Goal: Task Accomplishment & Management: Complete application form

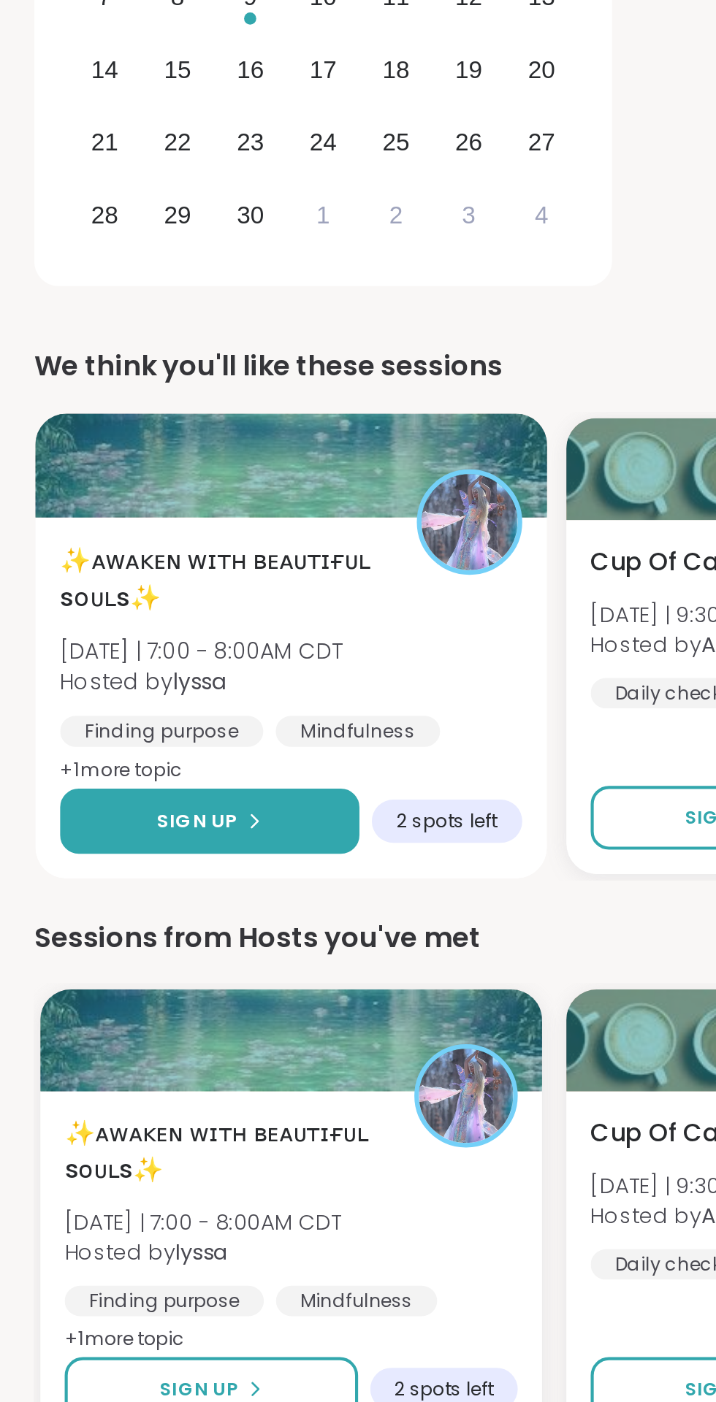
click at [122, 776] on icon at bounding box center [122, 778] width 9 height 9
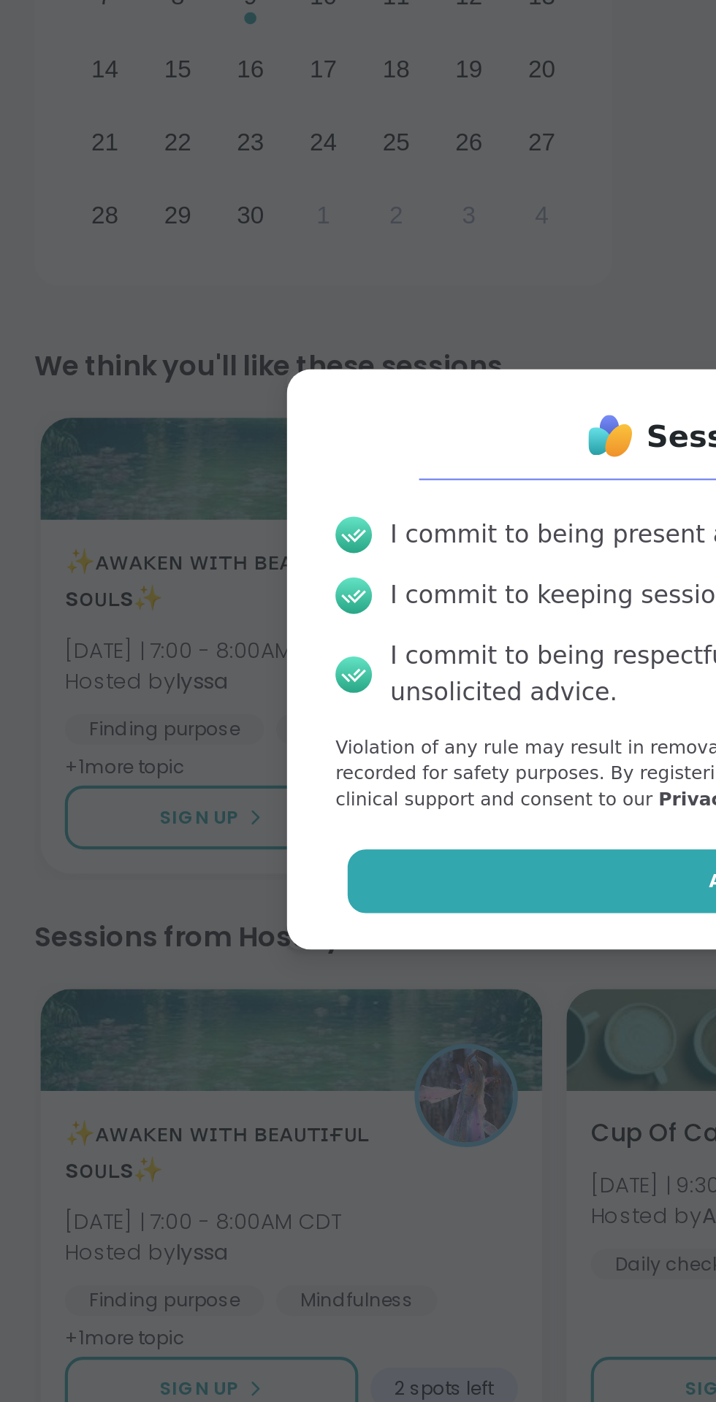
click at [297, 817] on button "Agree" at bounding box center [358, 807] width 381 height 31
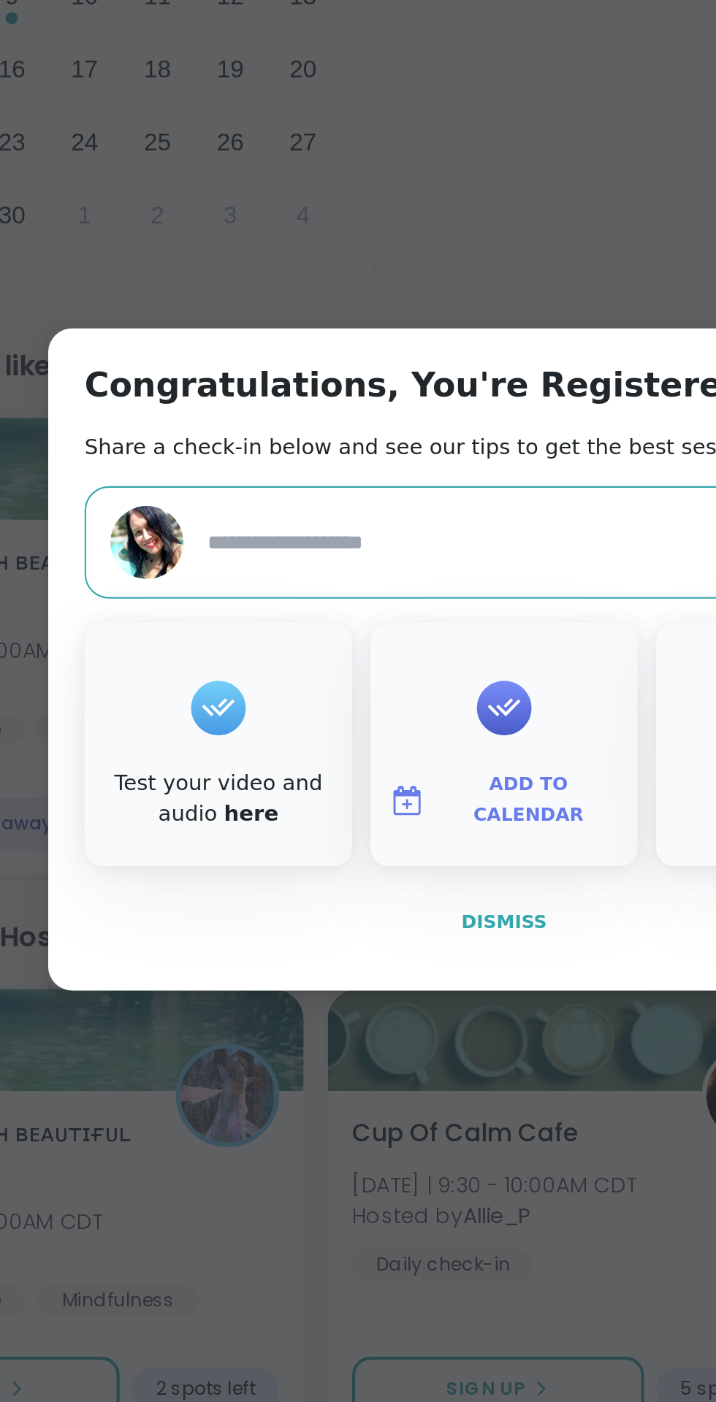
click at [364, 833] on span "Dismiss" at bounding box center [357, 827] width 41 height 13
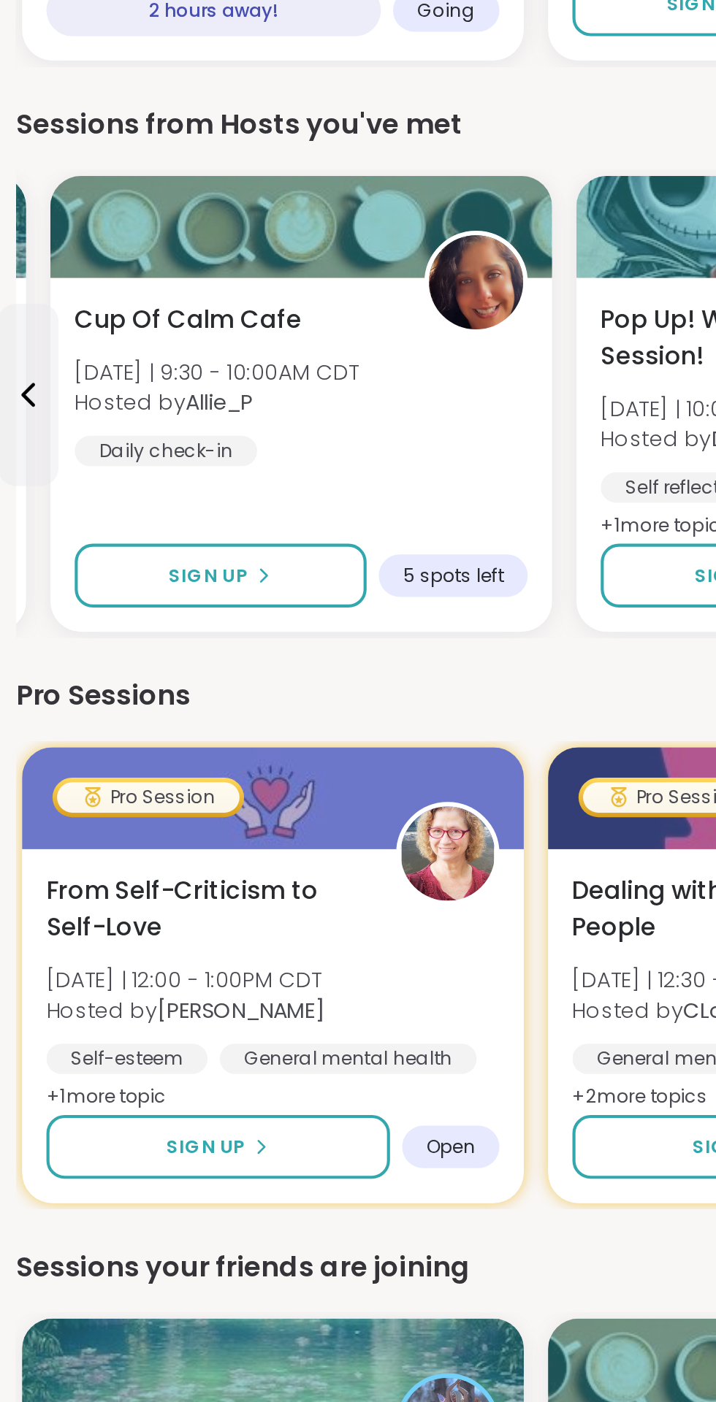
scroll to position [47, 0]
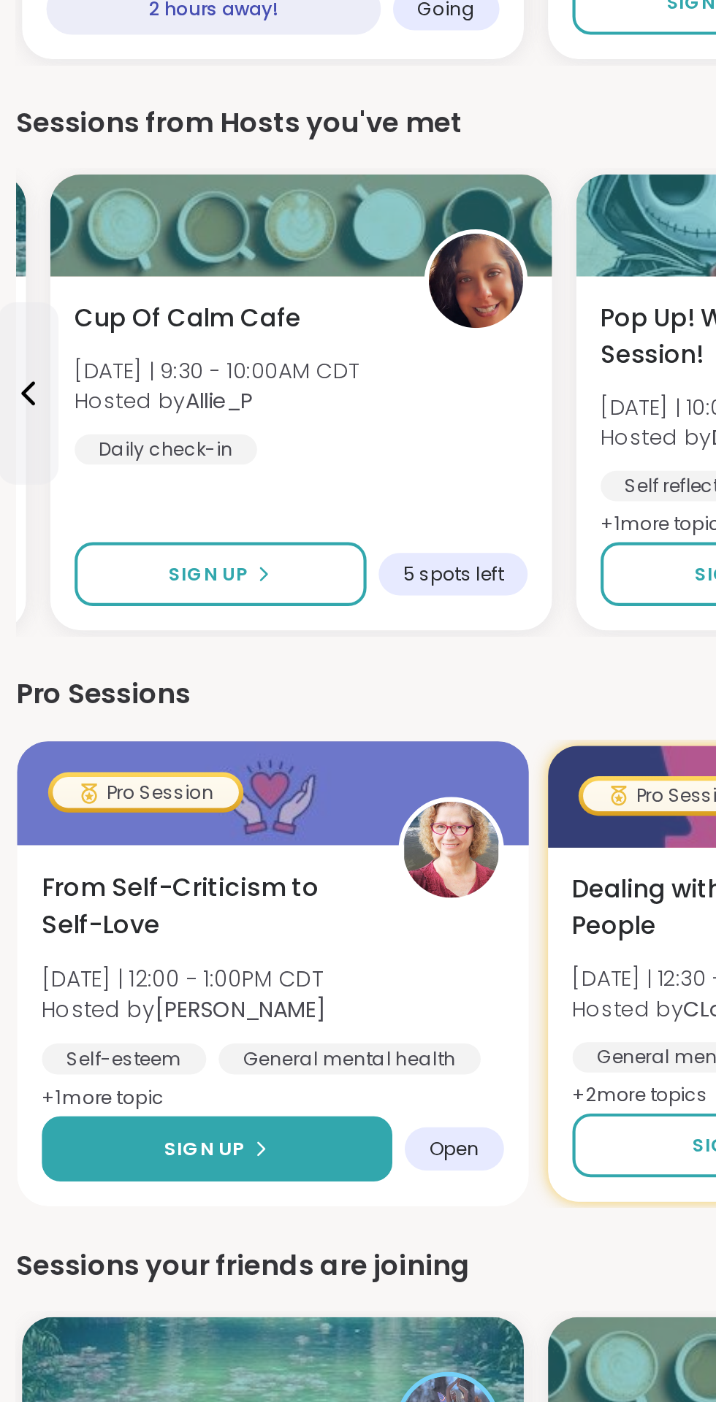
click at [149, 1279] on button "Sign Up" at bounding box center [114, 1280] width 169 height 31
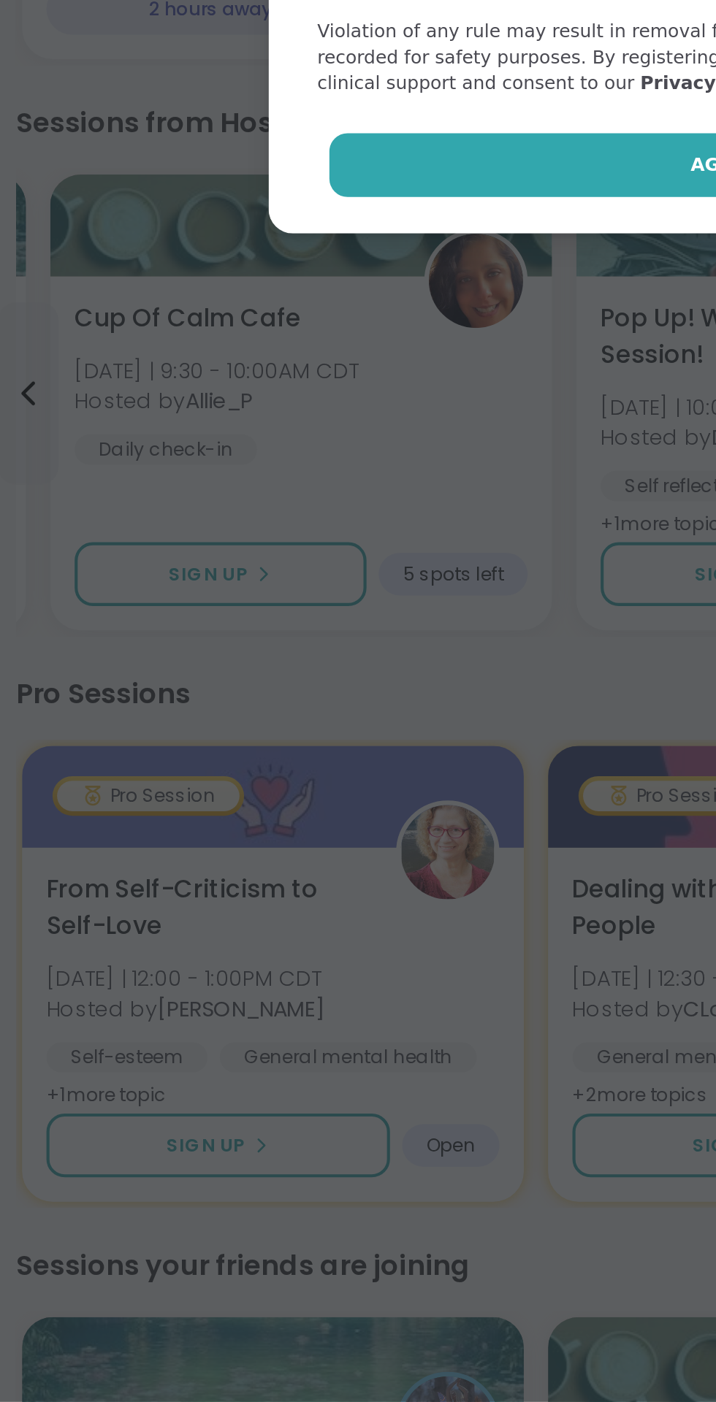
click at [316, 817] on button "Agree" at bounding box center [358, 807] width 381 height 31
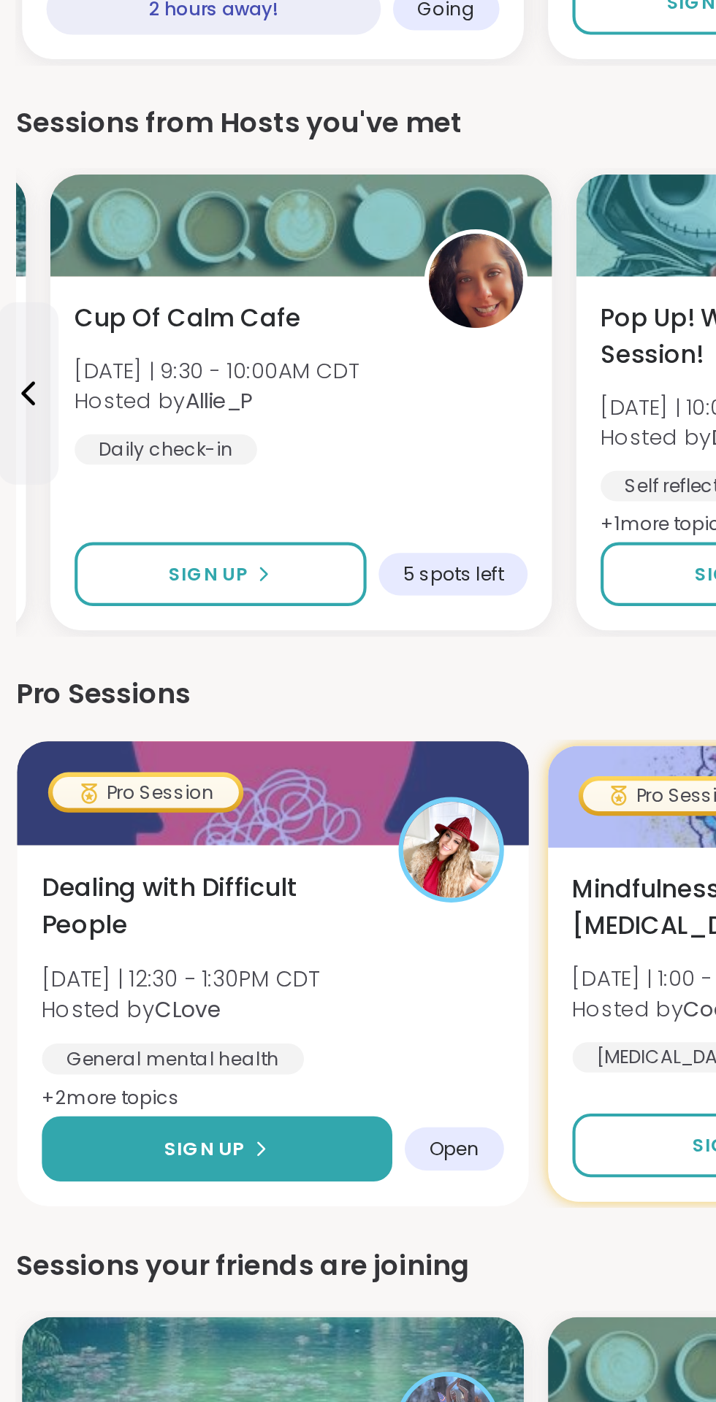
click at [162, 1286] on button "Sign Up" at bounding box center [114, 1280] width 169 height 31
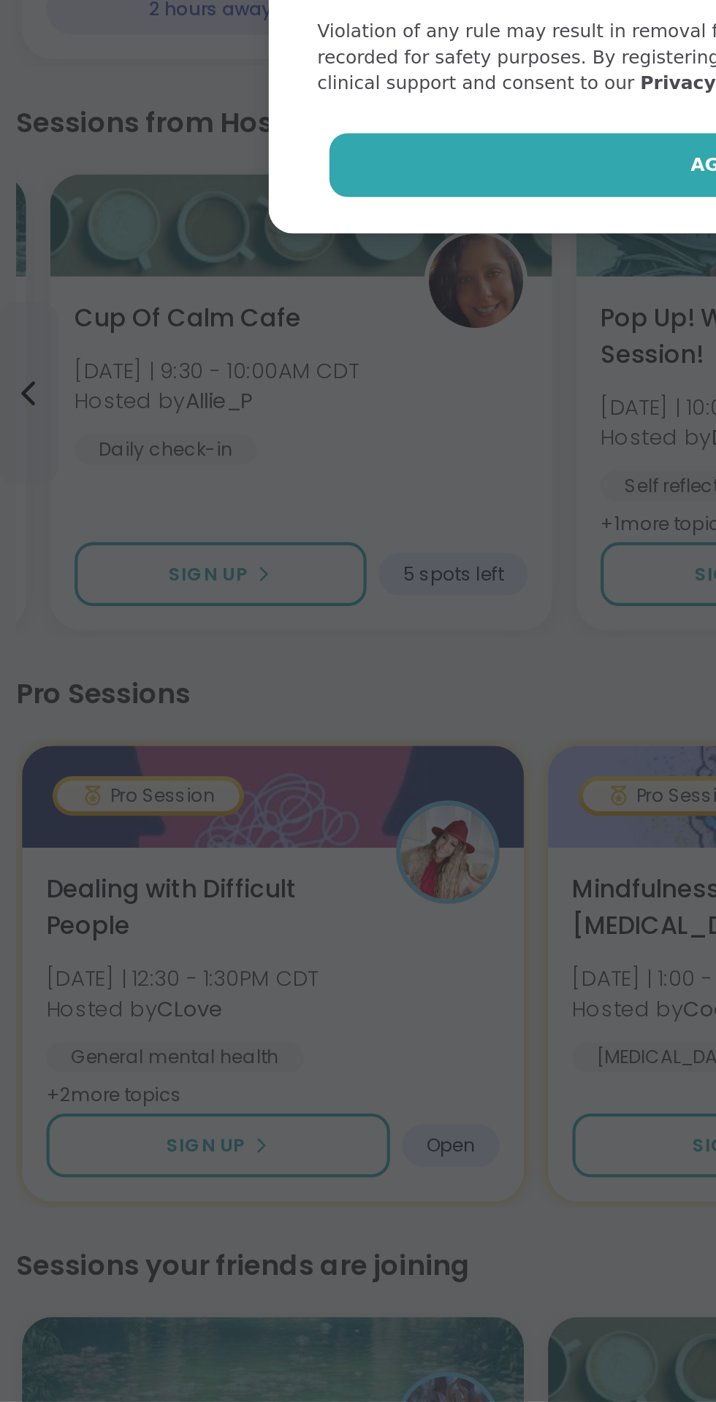
click at [332, 809] on button "Agree" at bounding box center [358, 807] width 381 height 31
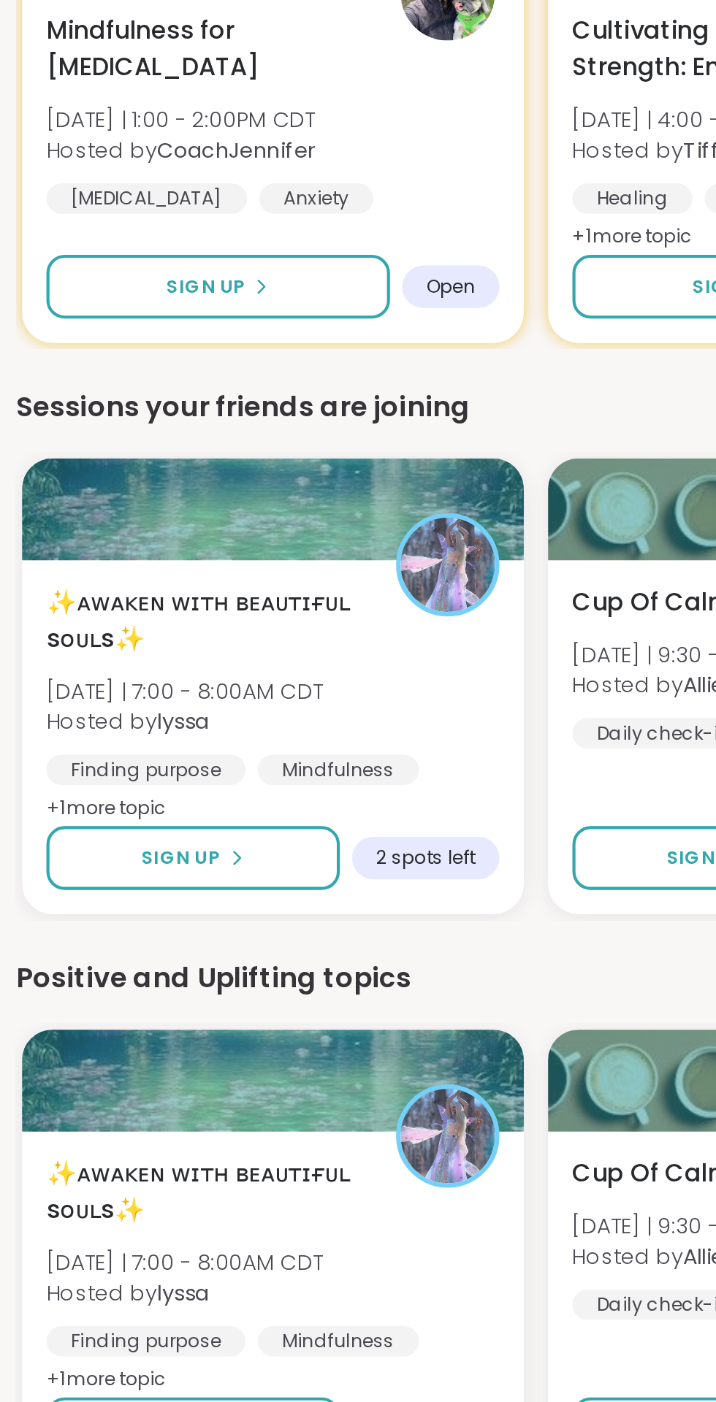
scroll to position [465, 0]
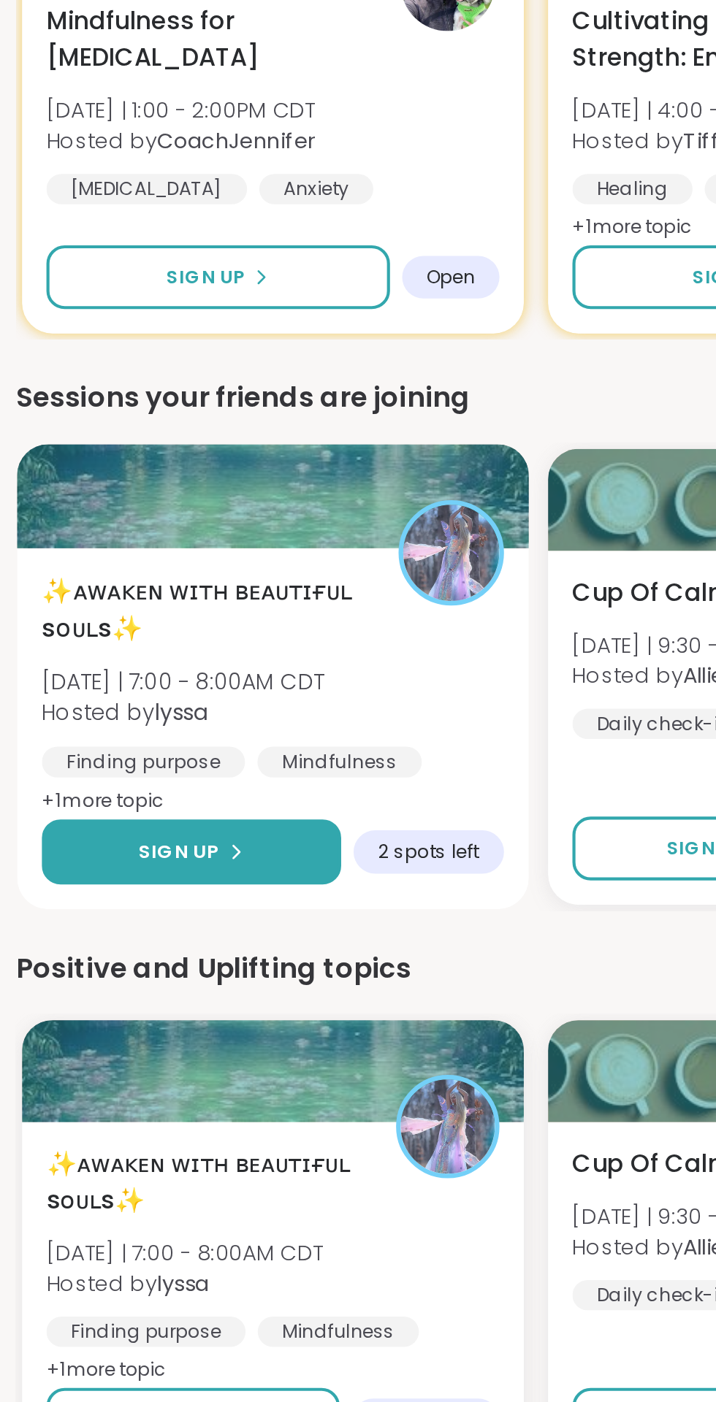
click at [139, 1137] on button "Sign Up" at bounding box center [102, 1138] width 144 height 31
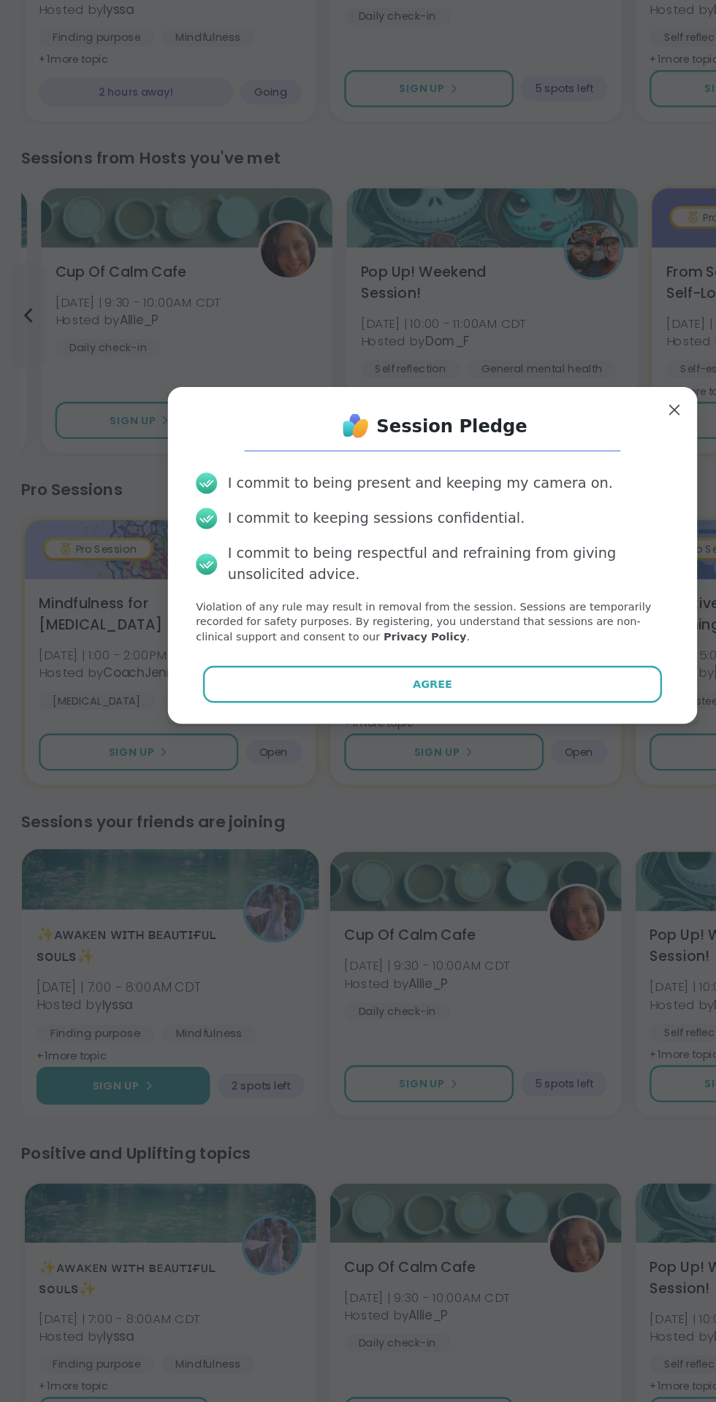
scroll to position [462, 0]
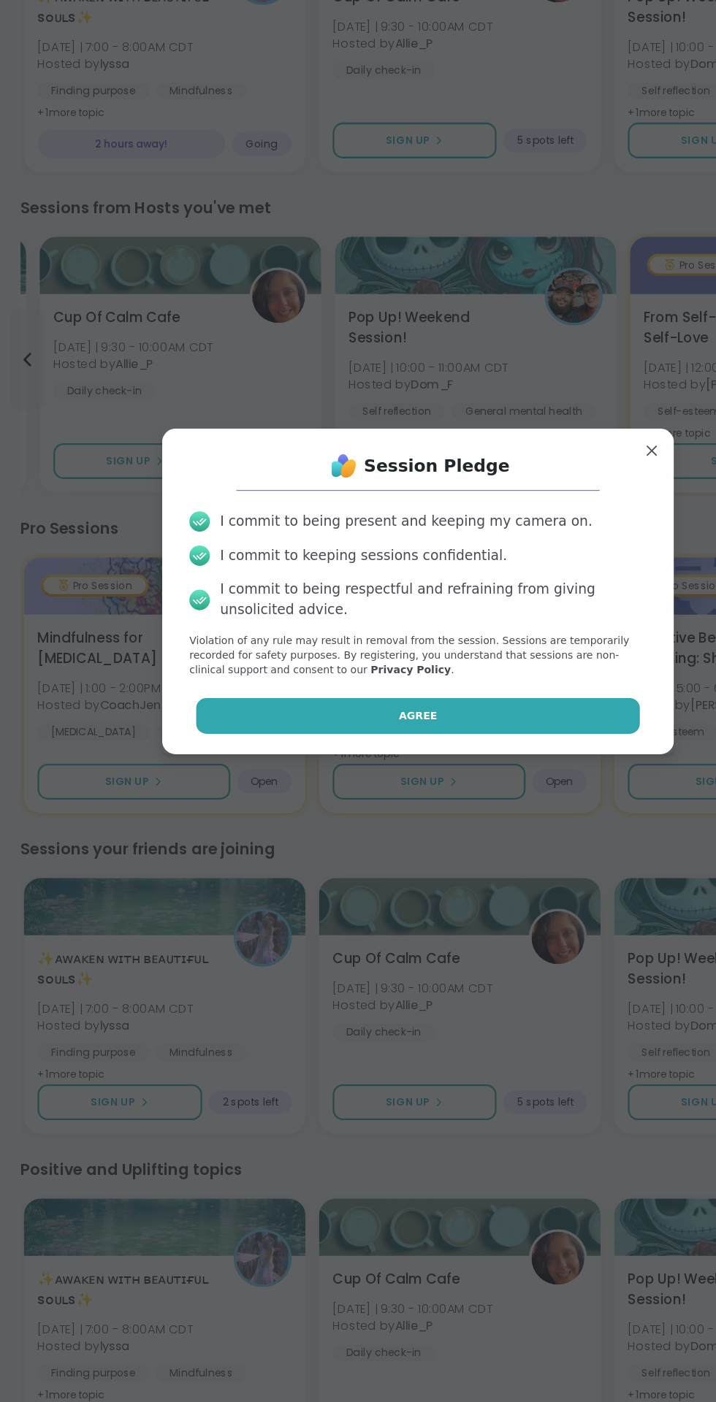
click at [431, 812] on button "Agree" at bounding box center [358, 807] width 381 height 31
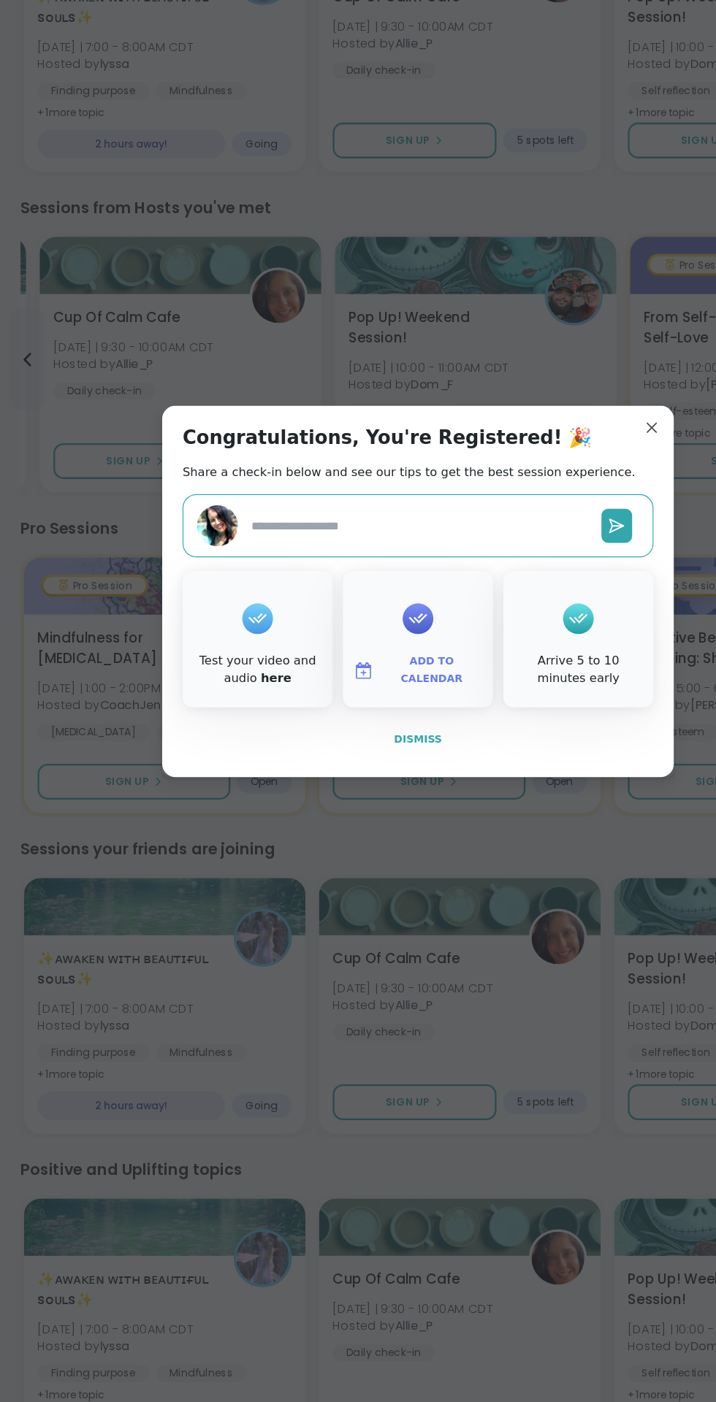
click at [366, 836] on button "Dismiss" at bounding box center [357, 827] width 403 height 31
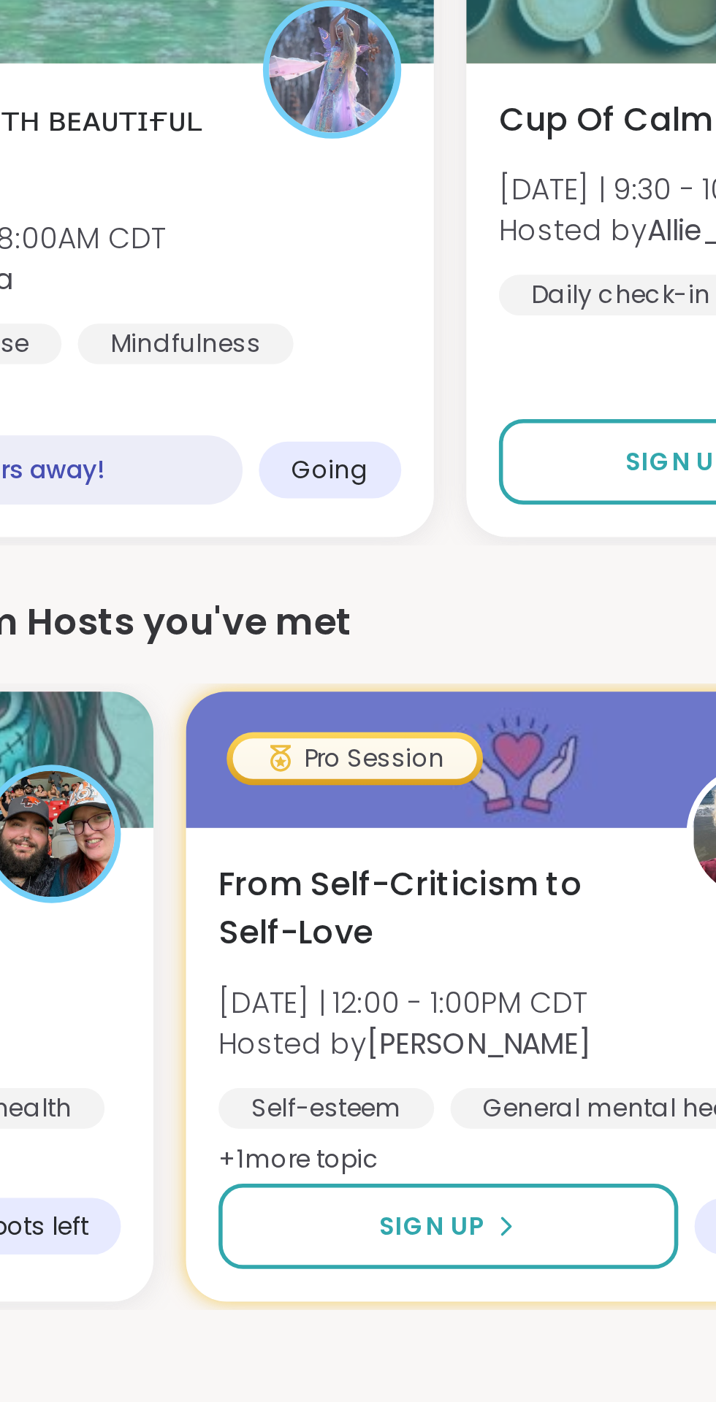
scroll to position [438, 0]
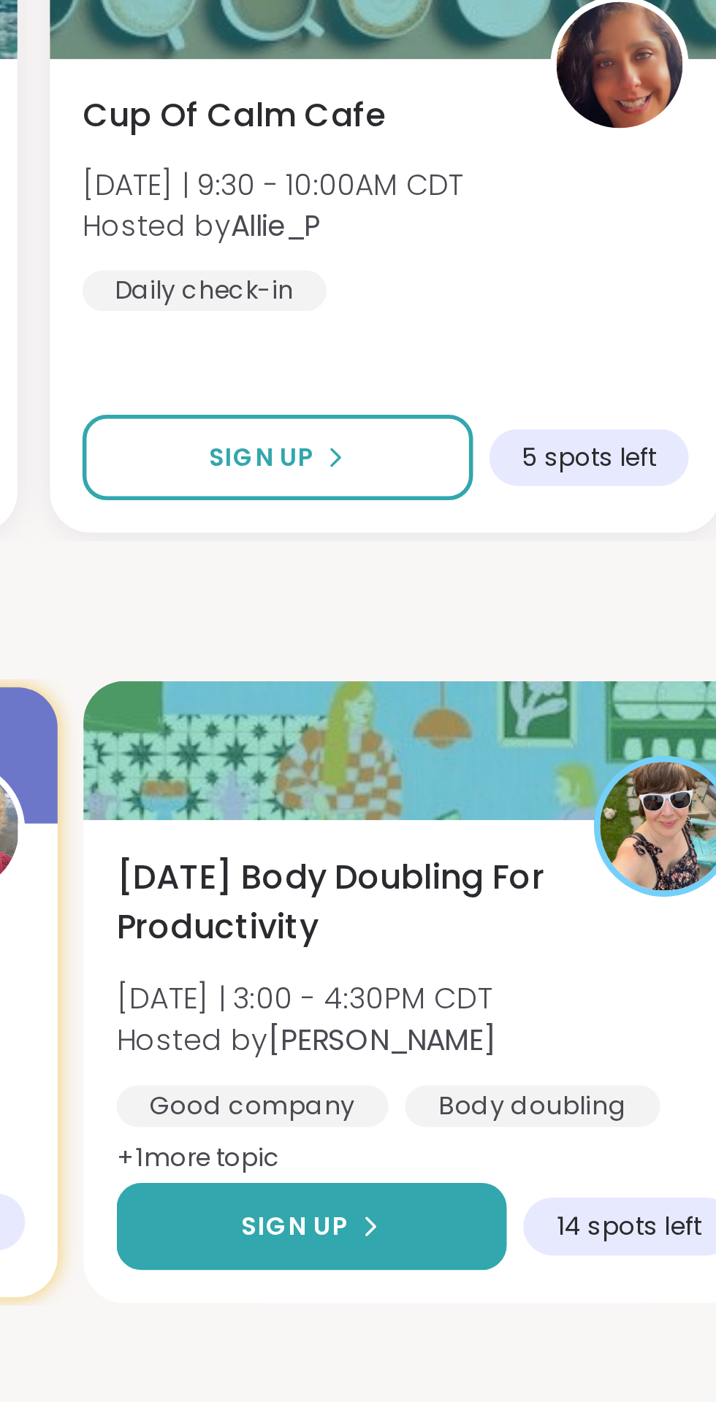
click at [402, 612] on button "Sign Up" at bounding box center [367, 615] width 140 height 31
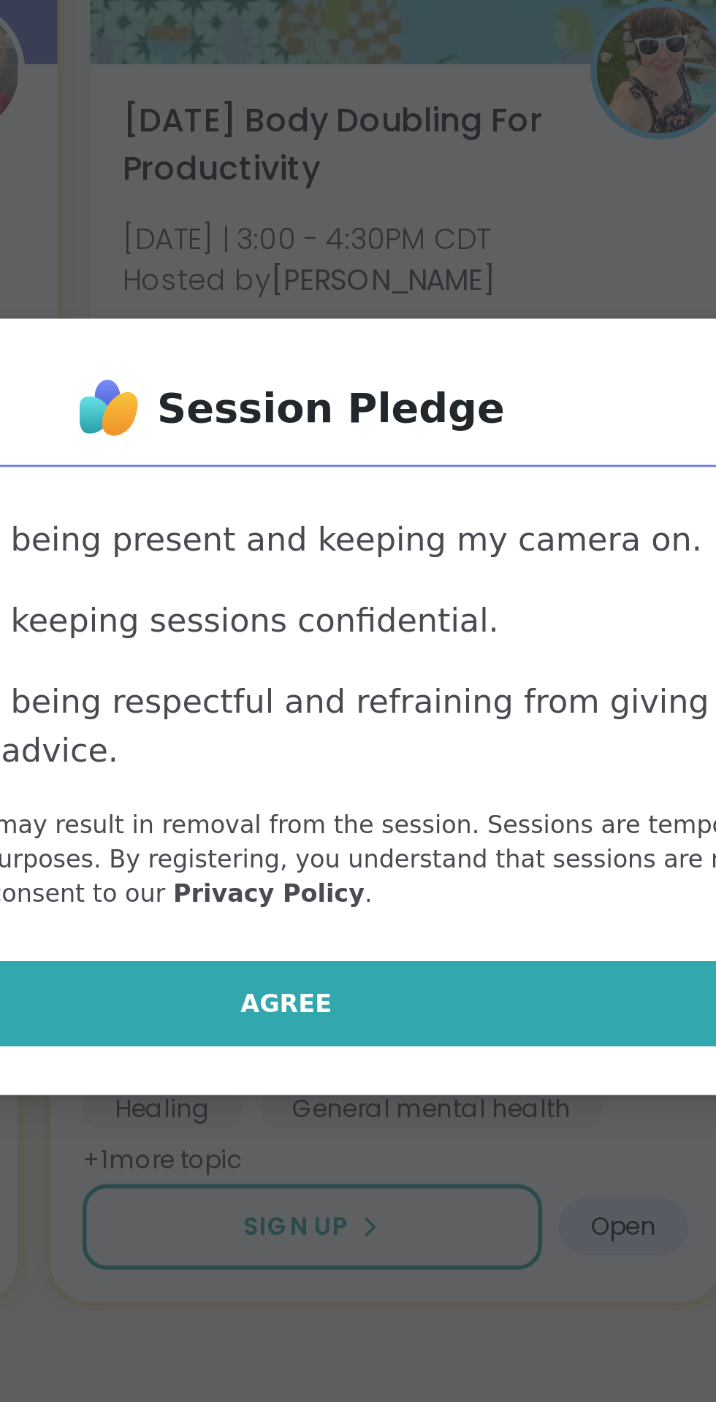
click at [420, 814] on button "Agree" at bounding box center [358, 807] width 381 height 31
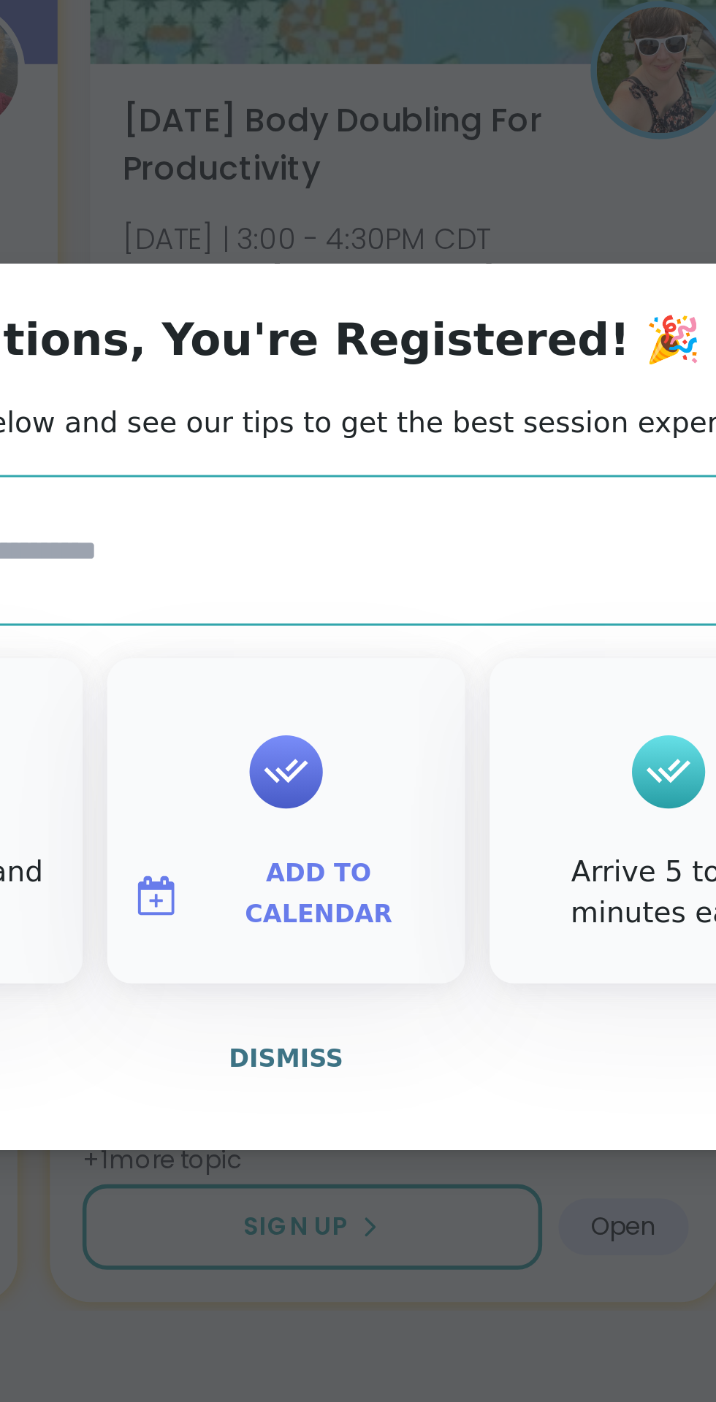
type textarea "*"
click at [372, 831] on span "Dismiss" at bounding box center [357, 827] width 41 height 10
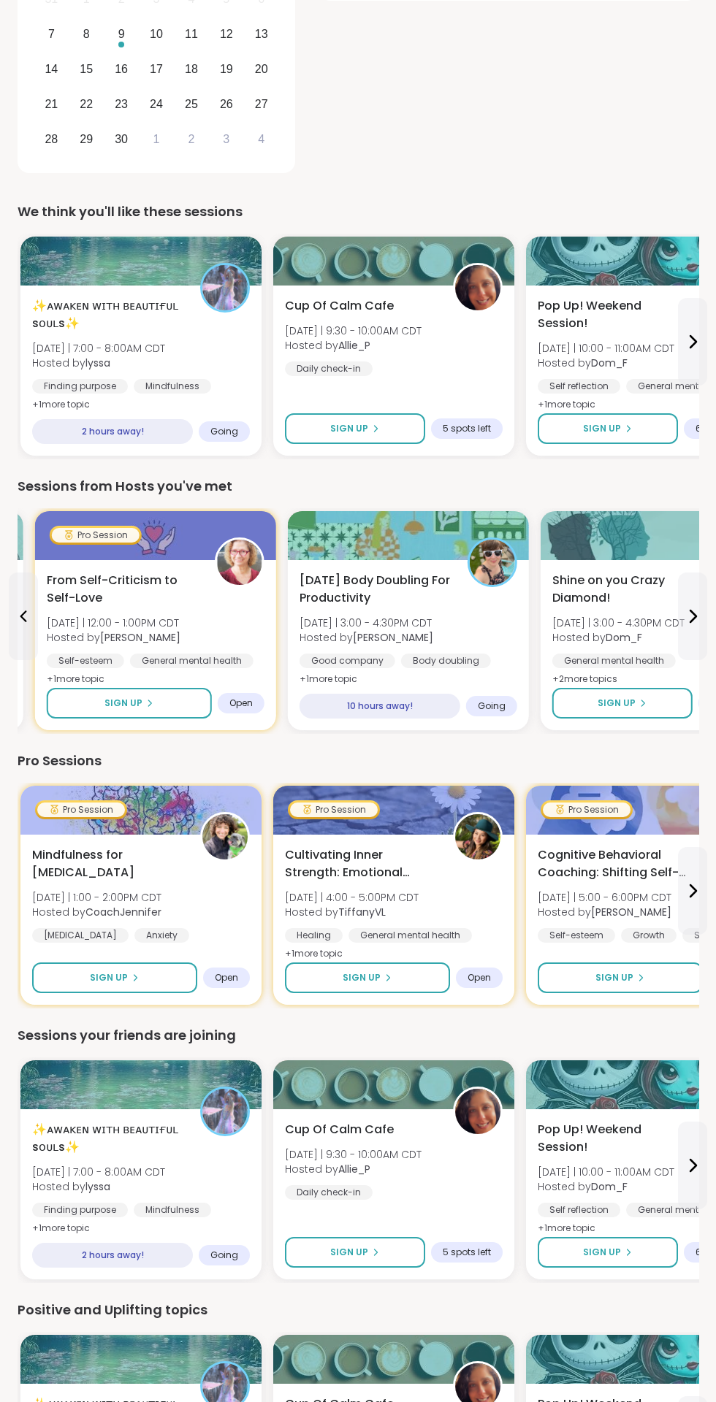
scroll to position [346, 0]
